Goal: Information Seeking & Learning: Find specific fact

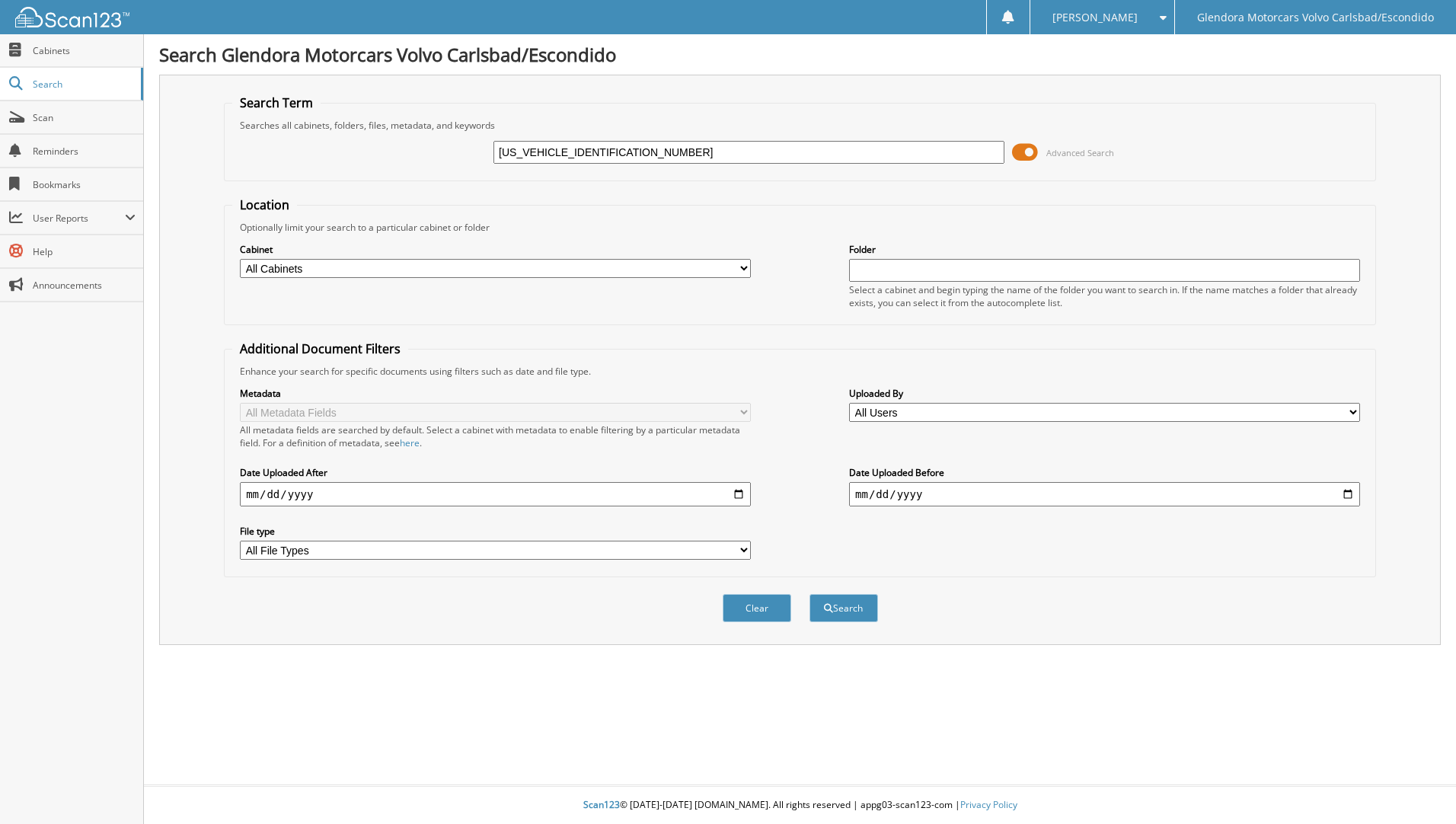
type input "[US_VEHICLE_IDENTIFICATION_NUMBER]"
click at [810, 594] on button "Search" at bounding box center [844, 608] width 68 height 28
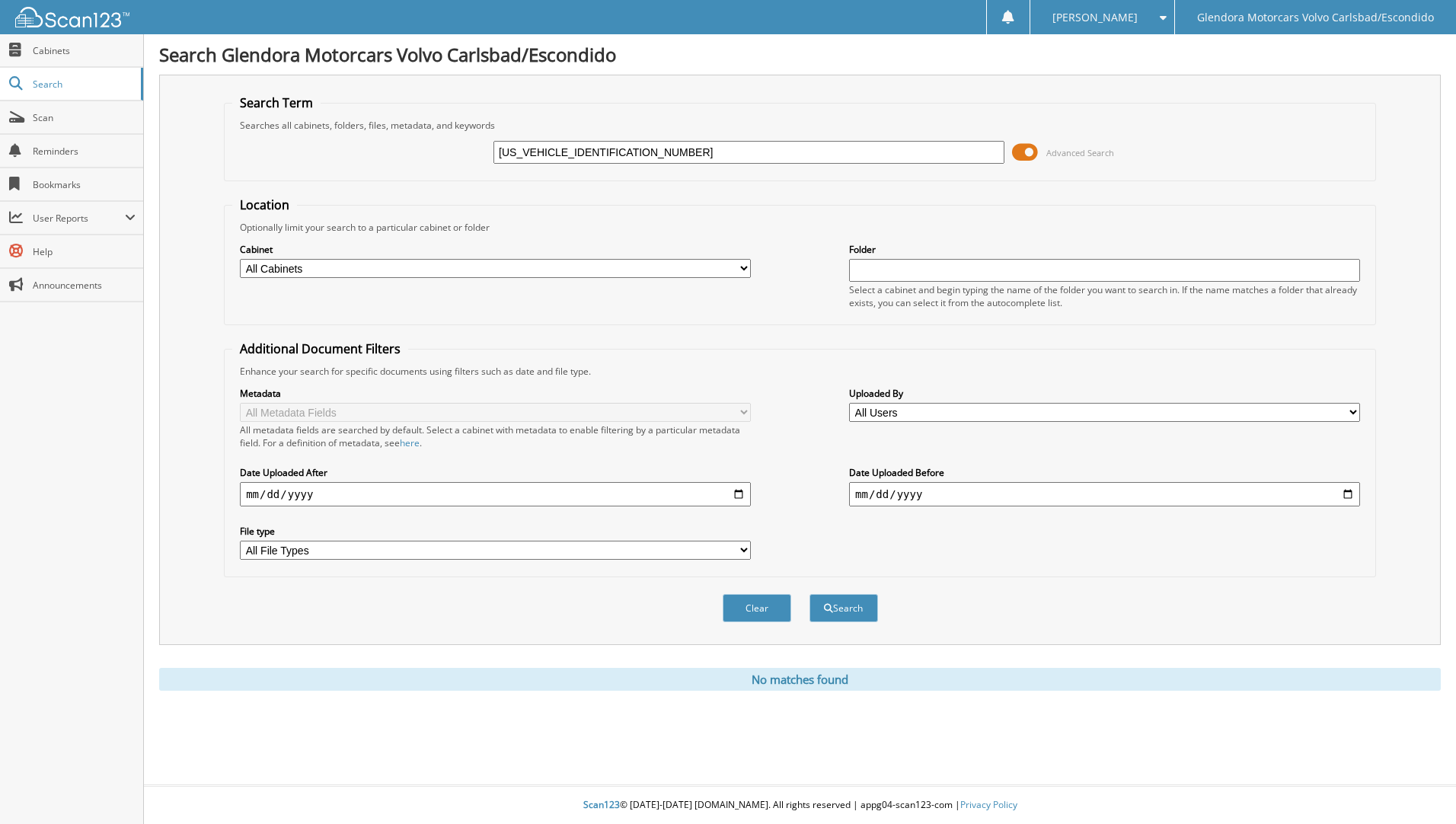
click at [594, 166] on div "[US_VEHICLE_IDENTIFICATION_NUMBER] Advanced Search" at bounding box center [800, 152] width 1136 height 41
click at [594, 143] on input "[US_VEHICLE_IDENTIFICATION_NUMBER]" at bounding box center [749, 152] width 511 height 23
click at [594, 143] on input "YV4A22RL8M1721915" at bounding box center [749, 152] width 511 height 23
type input "m"
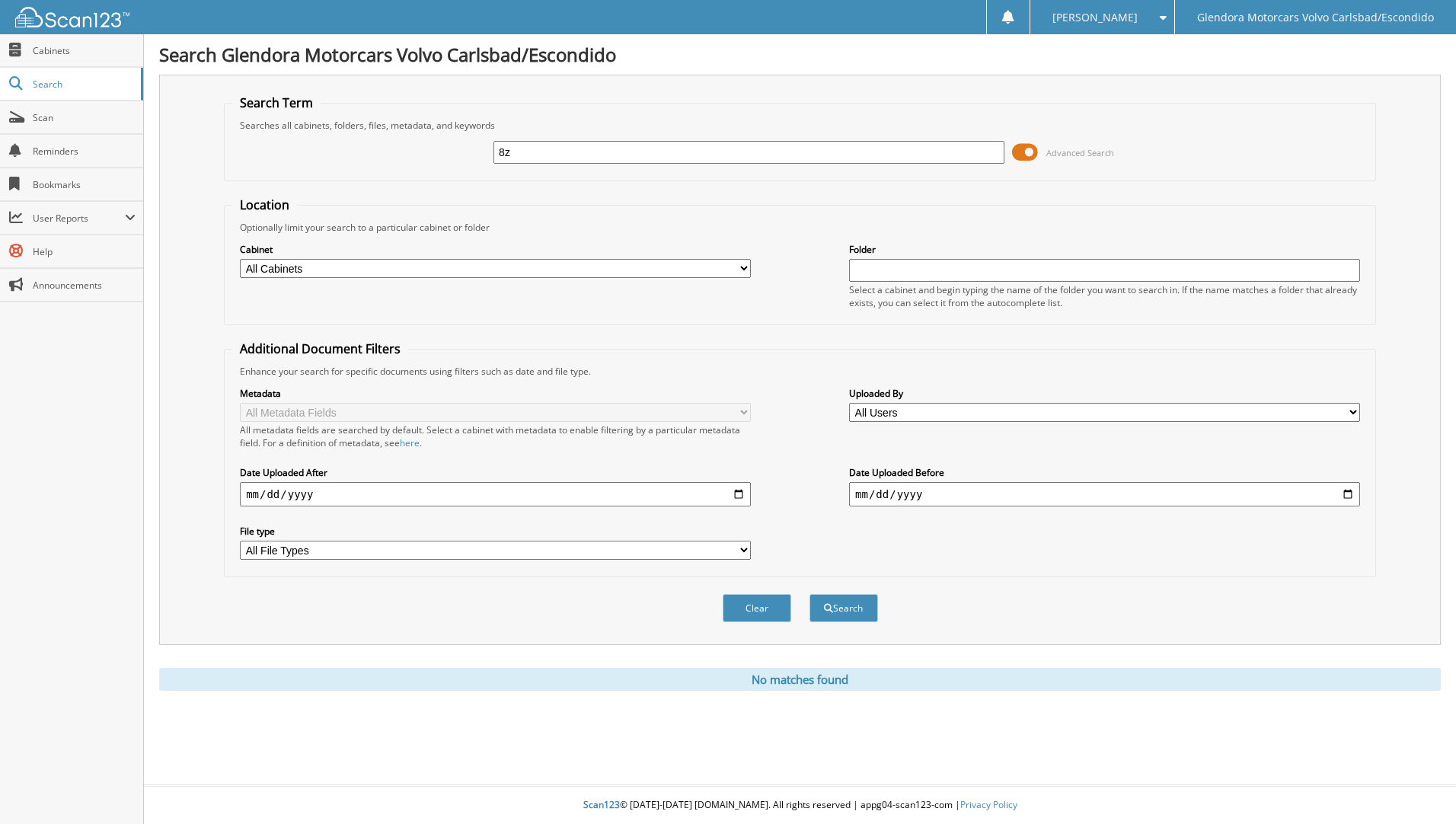
type input "8"
type input "8ZFF426"
click at [810, 594] on button "Search" at bounding box center [844, 608] width 68 height 28
click at [541, 151] on input "8ZFF426" at bounding box center [749, 152] width 511 height 23
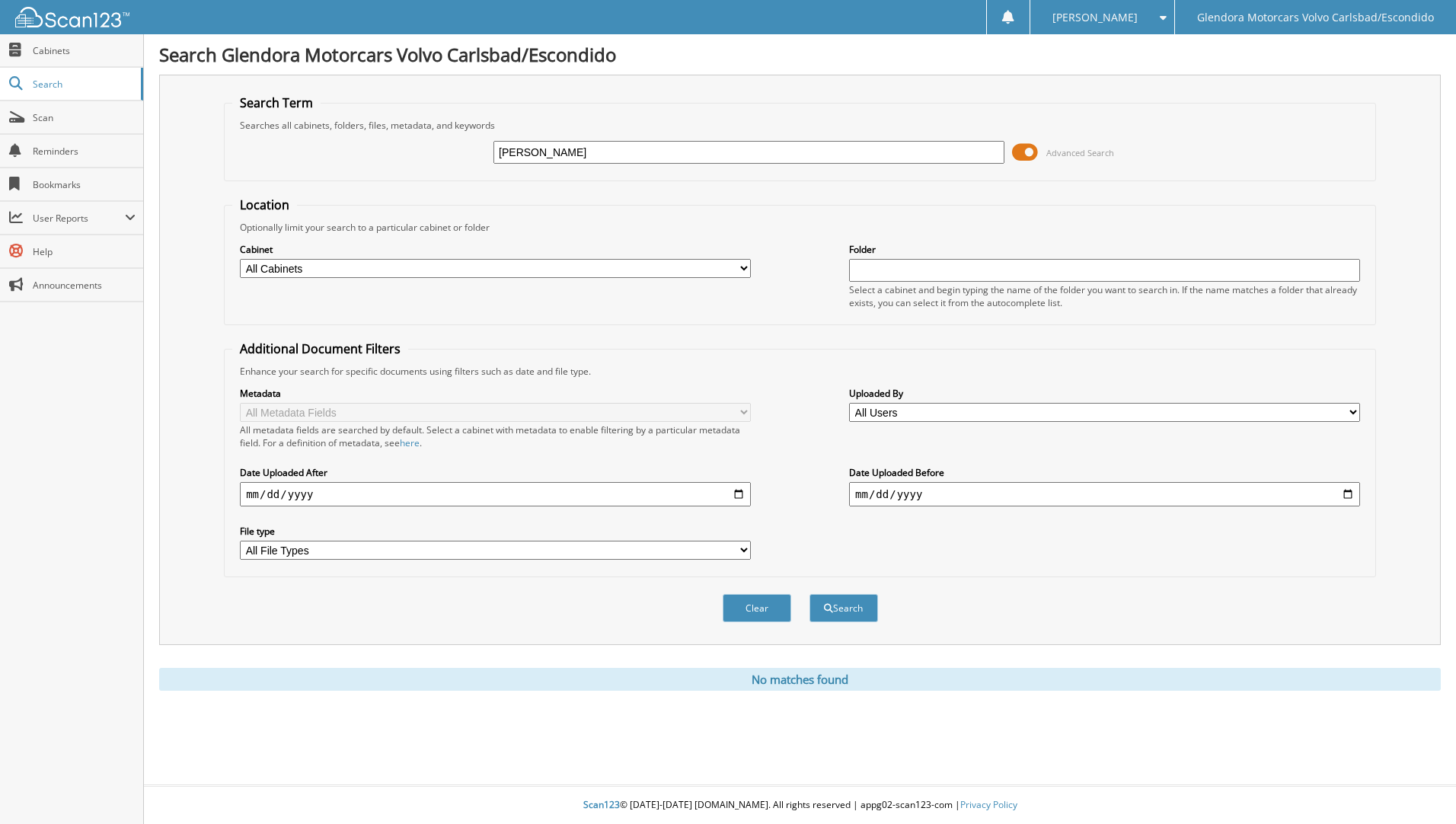
type input "SHEN"
click at [810, 594] on button "Search" at bounding box center [844, 608] width 68 height 28
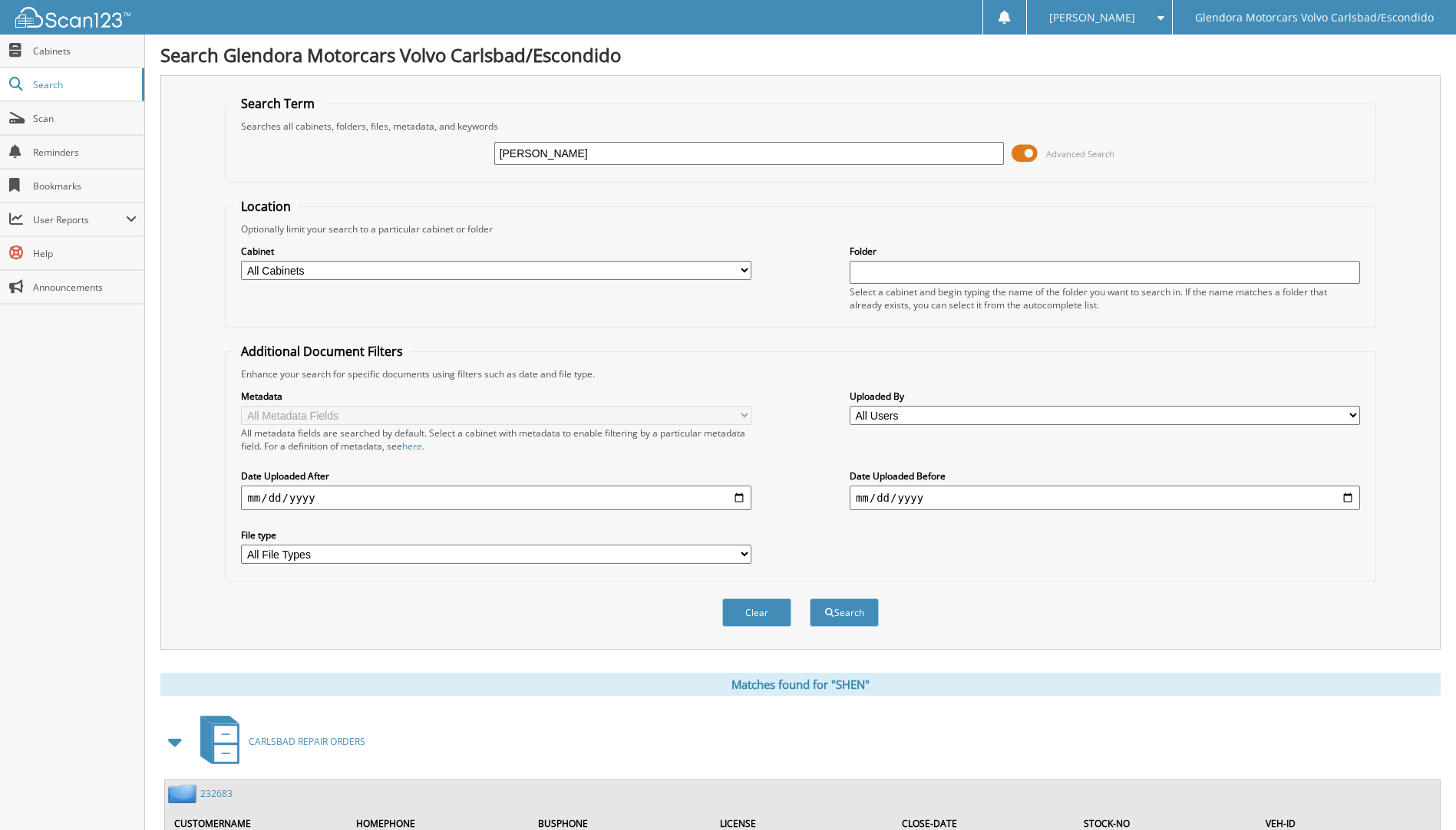
click at [572, 152] on input "SHEN" at bounding box center [749, 153] width 510 height 23
type input "WONG"
click at [810, 599] on button "Search" at bounding box center [844, 612] width 69 height 28
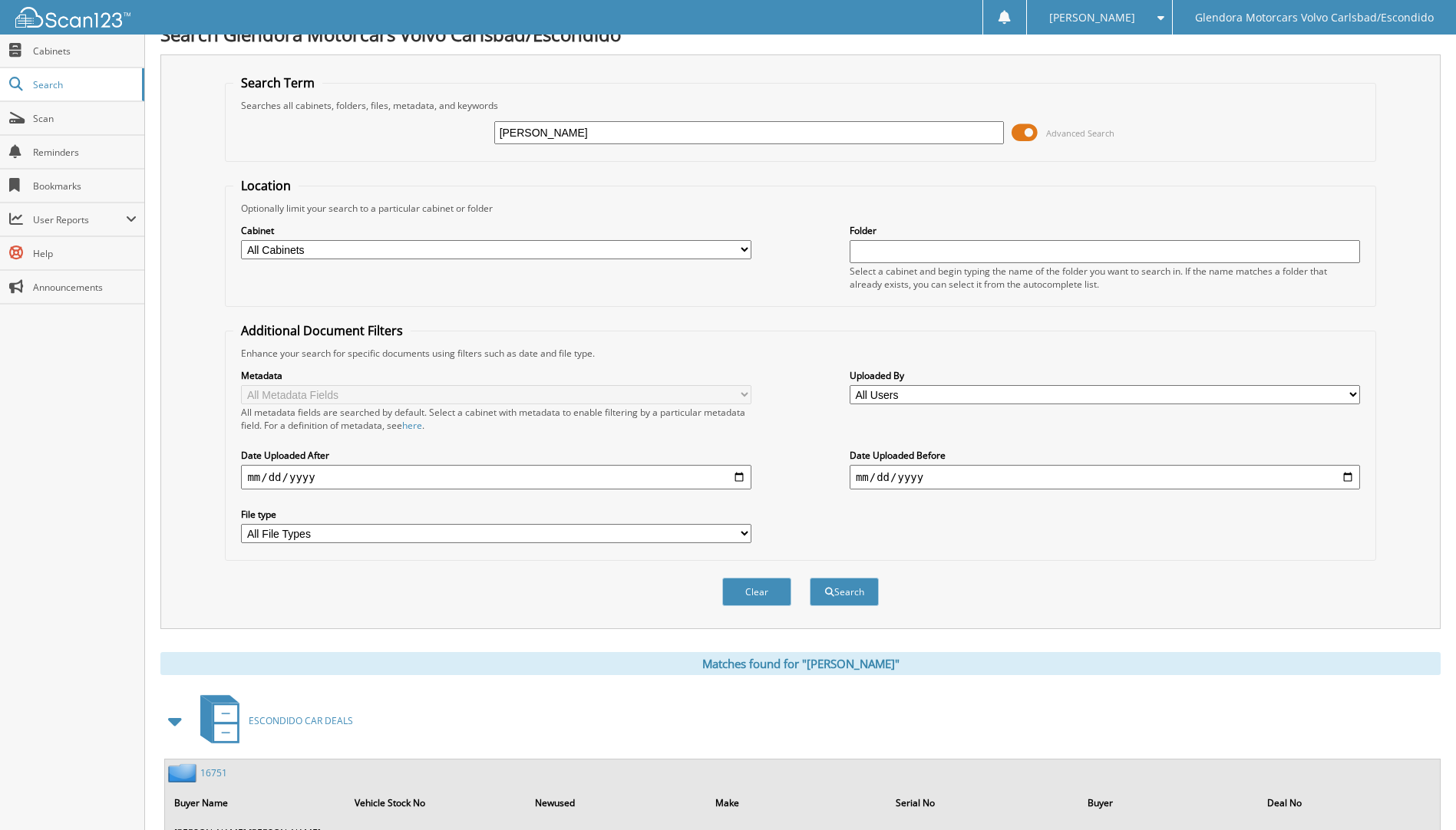
scroll to position [20, 0]
click at [580, 128] on input "[PERSON_NAME]" at bounding box center [749, 133] width 510 height 23
type input "M1721915"
click at [810, 578] on button "Search" at bounding box center [844, 592] width 69 height 28
